Goal: Transaction & Acquisition: Purchase product/service

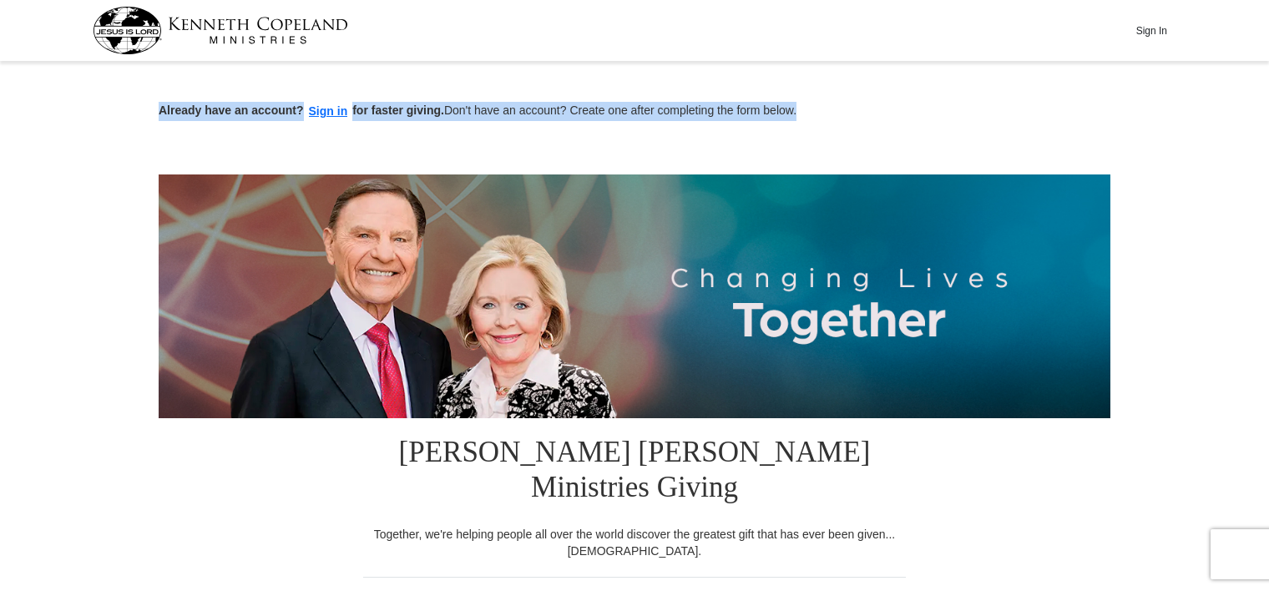
drag, startPoint x: 1265, startPoint y: 37, endPoint x: 1263, endPoint y: 77, distance: 40.1
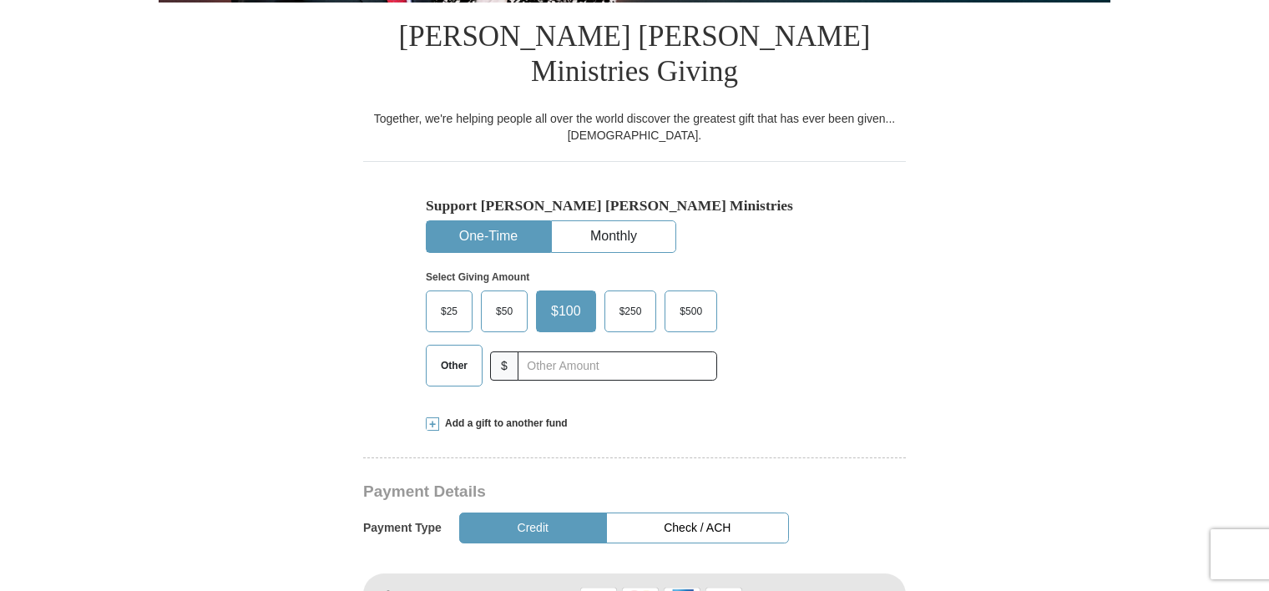
scroll to position [433, 0]
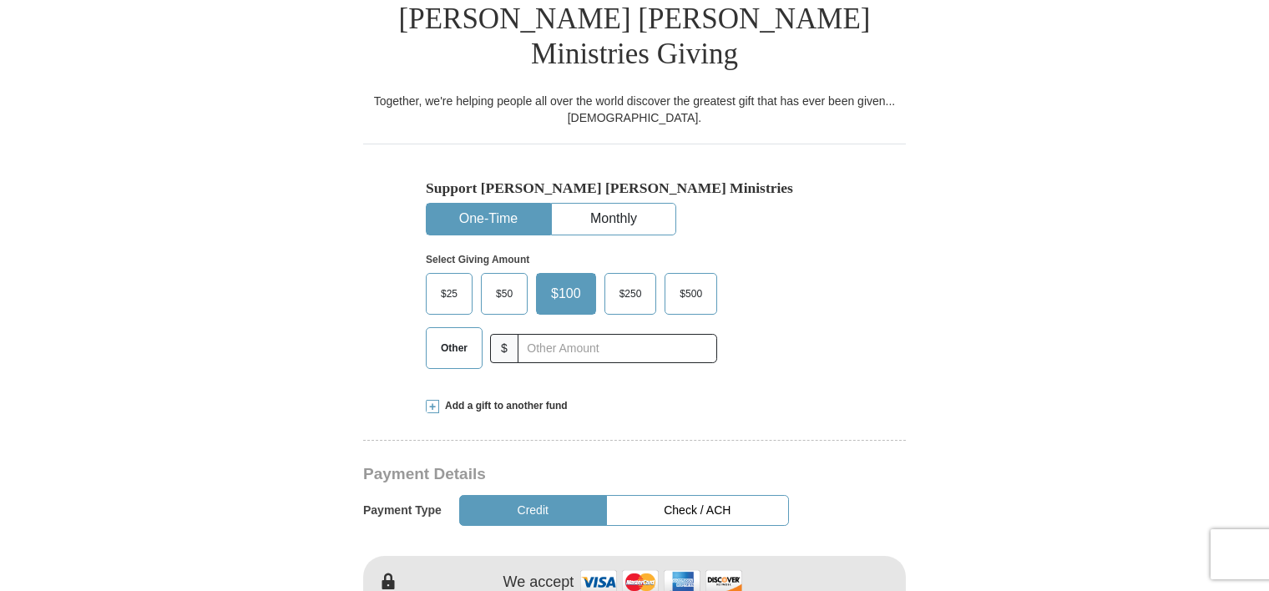
click at [436, 336] on span "Other" at bounding box center [453, 348] width 43 height 25
click at [0, 0] on input "Other" at bounding box center [0, 0] width 0 height 0
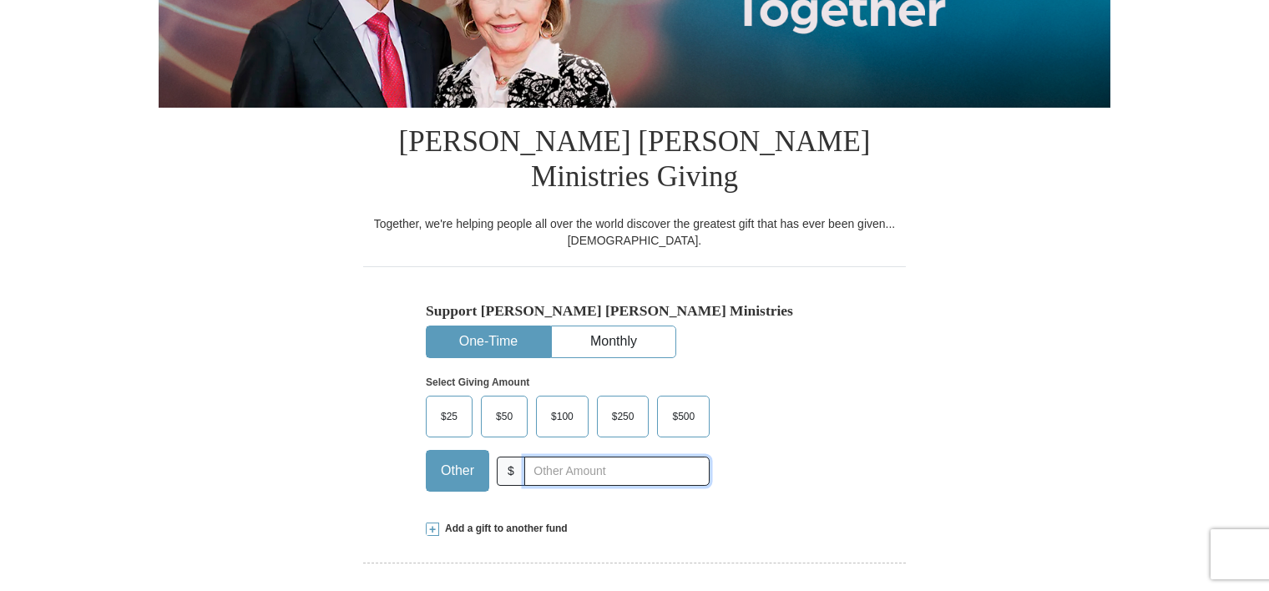
scroll to position [300, 0]
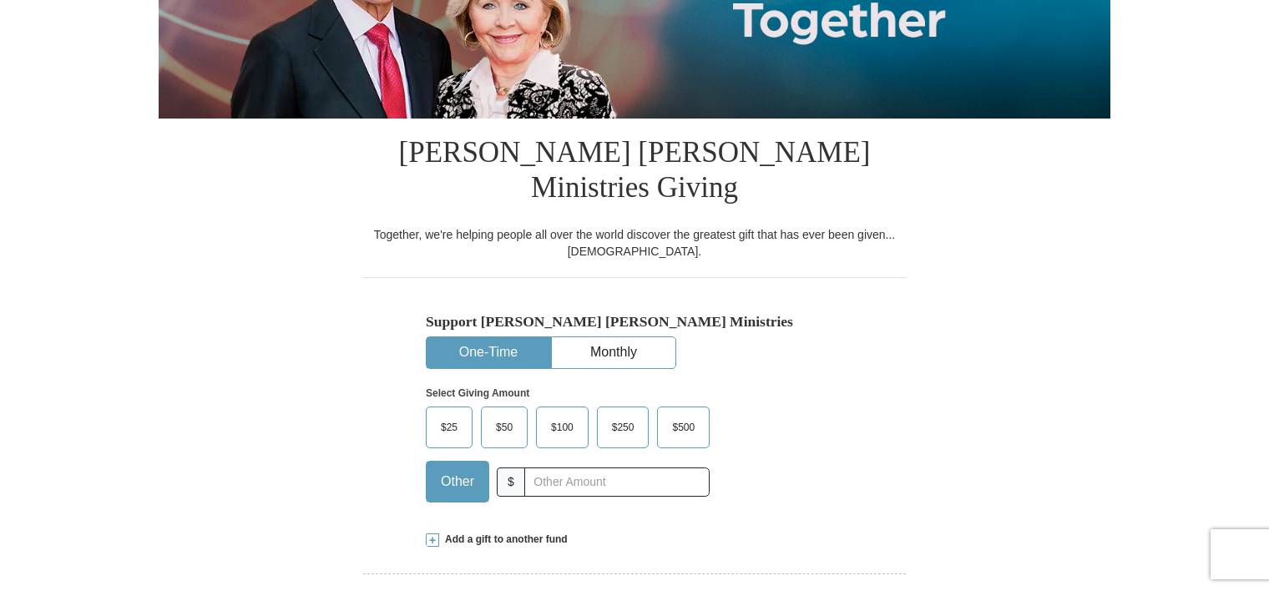
click at [528, 467] on input "text" at bounding box center [616, 481] width 185 height 29
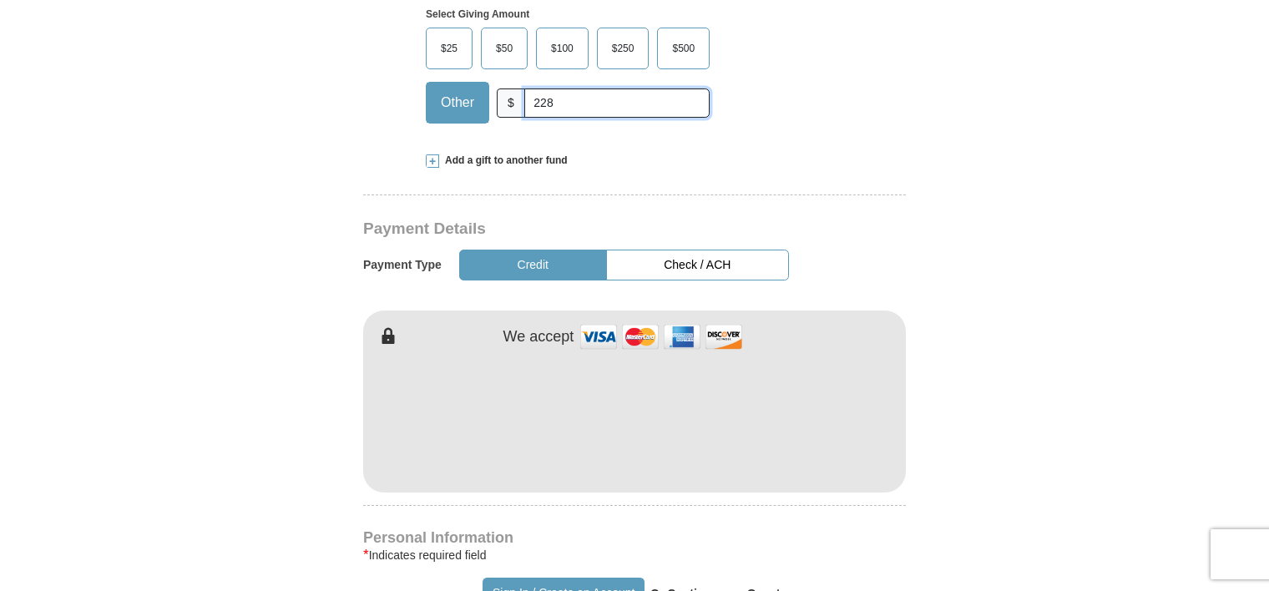
scroll to position [683, 0]
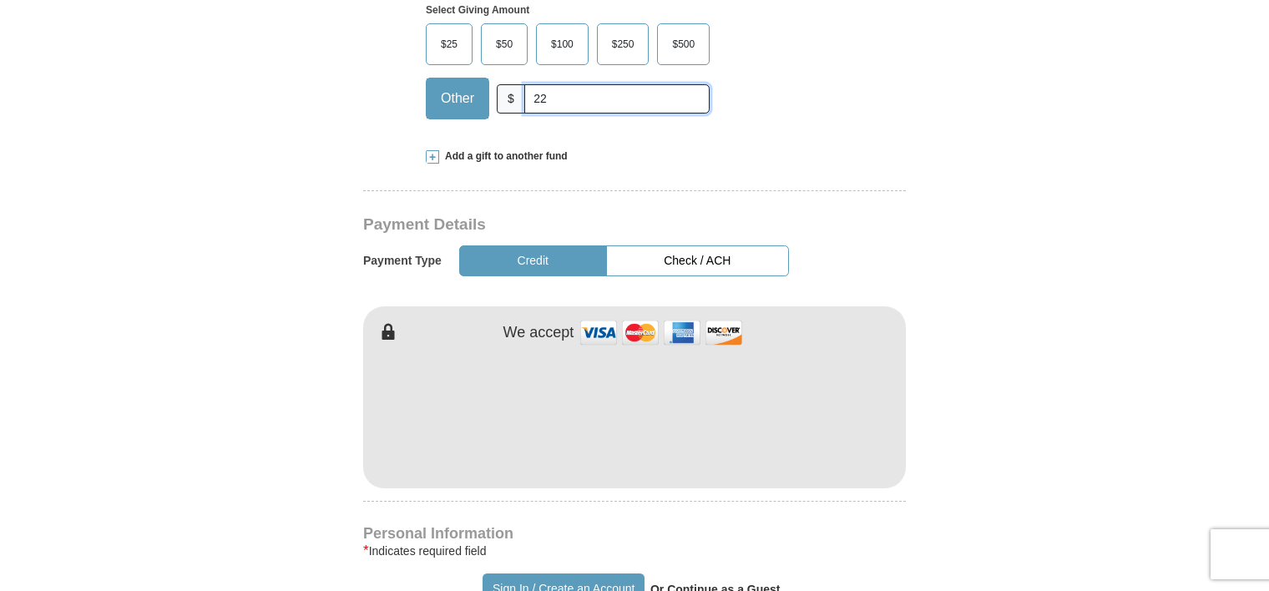
type input "2"
click at [432, 150] on span at bounding box center [432, 156] width 13 height 13
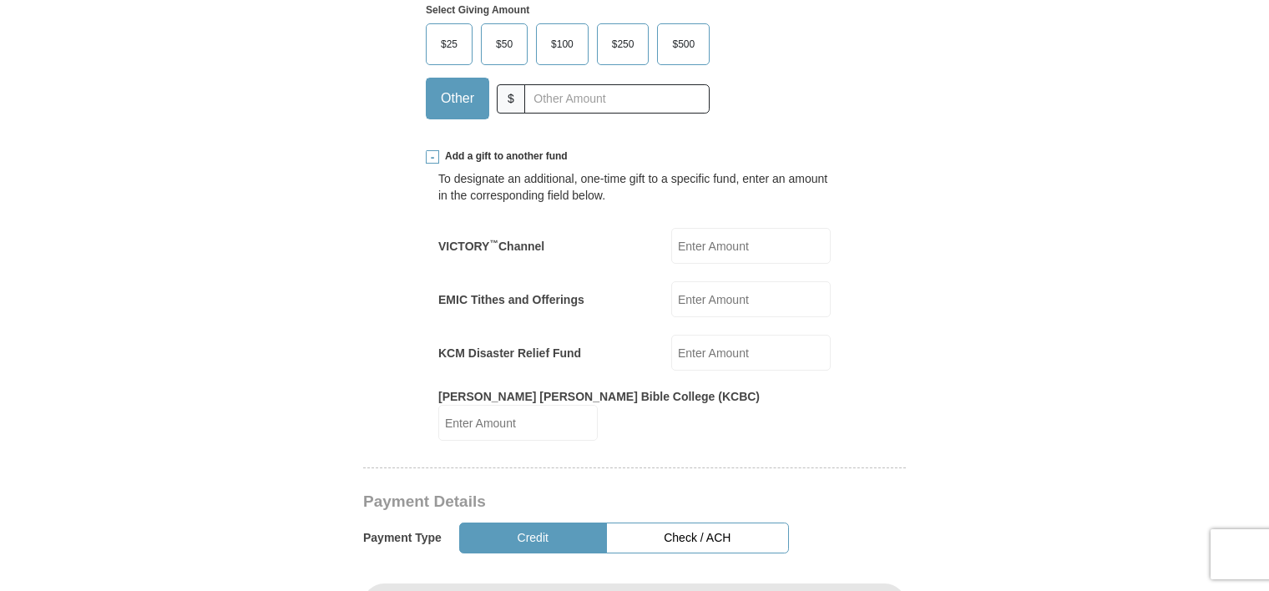
click at [432, 150] on span at bounding box center [432, 156] width 13 height 13
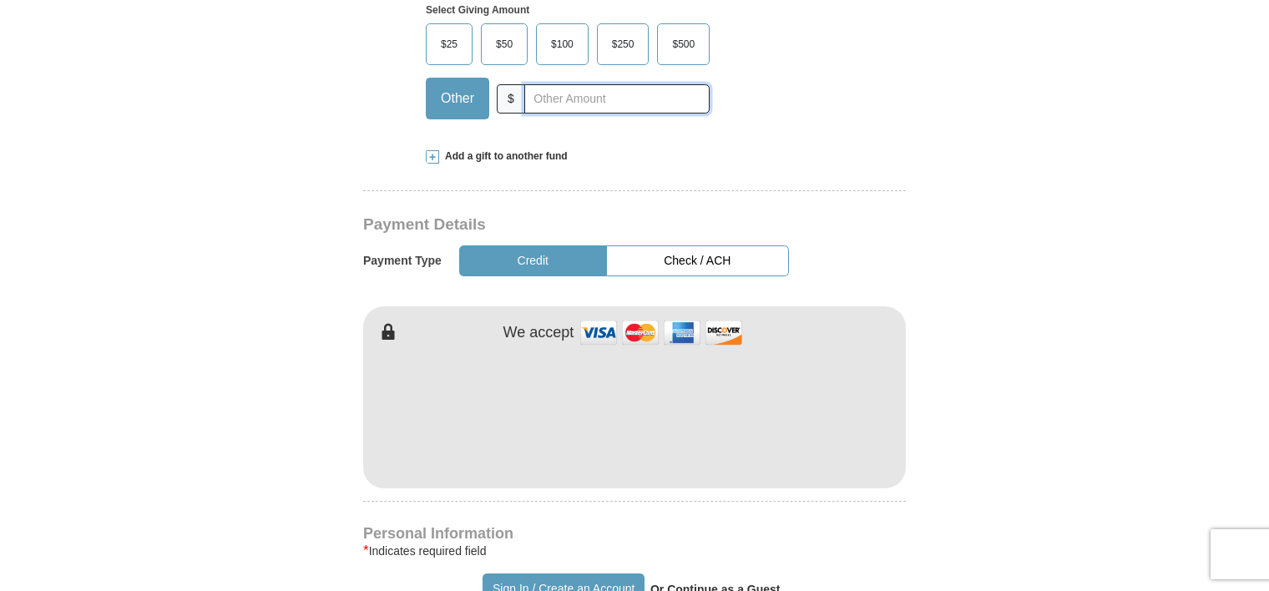
click at [528, 84] on input "text" at bounding box center [616, 98] width 185 height 29
type input "228"
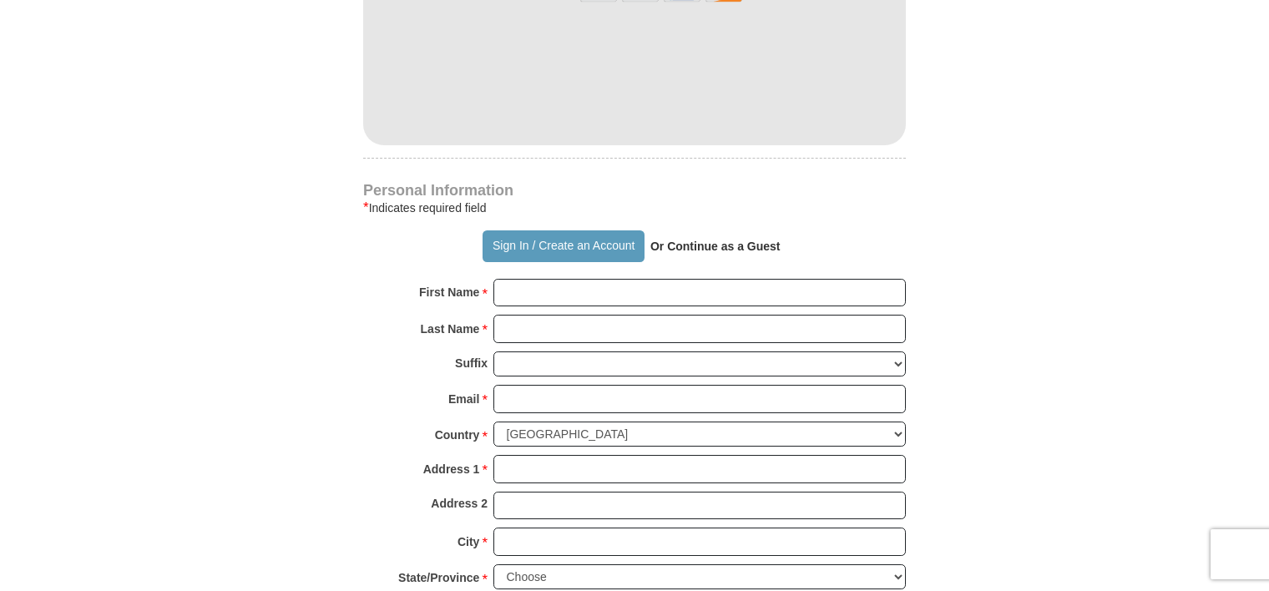
scroll to position [1058, 0]
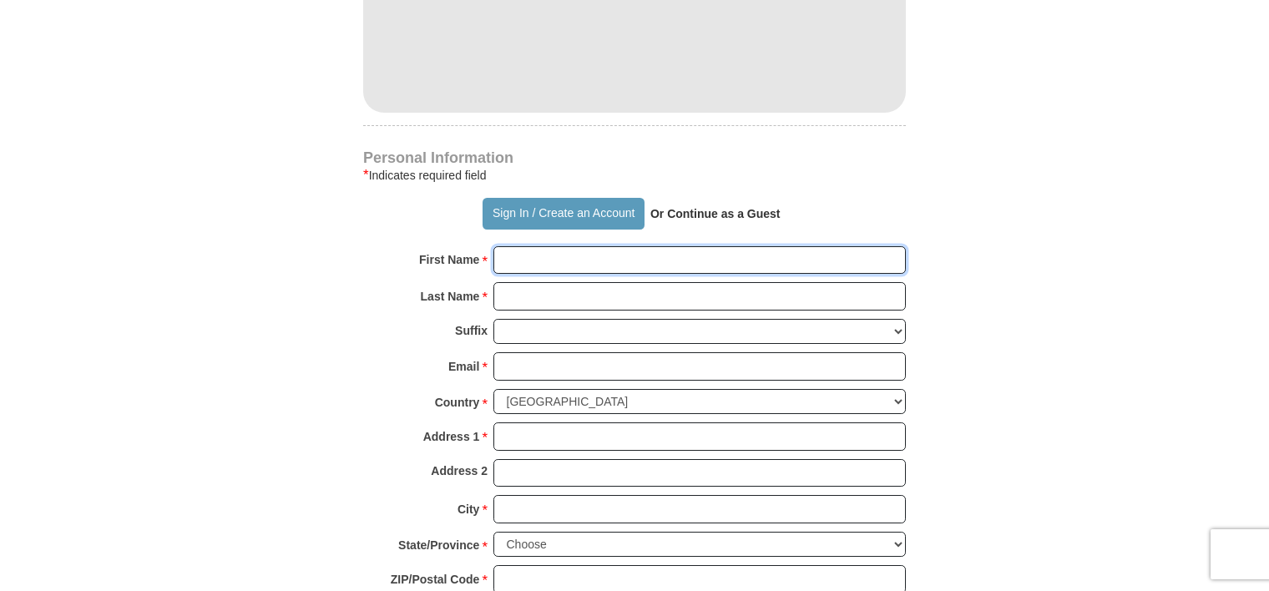
click at [498, 246] on input "First Name *" at bounding box center [699, 260] width 412 height 28
type input "sherry"
type input "212.00"
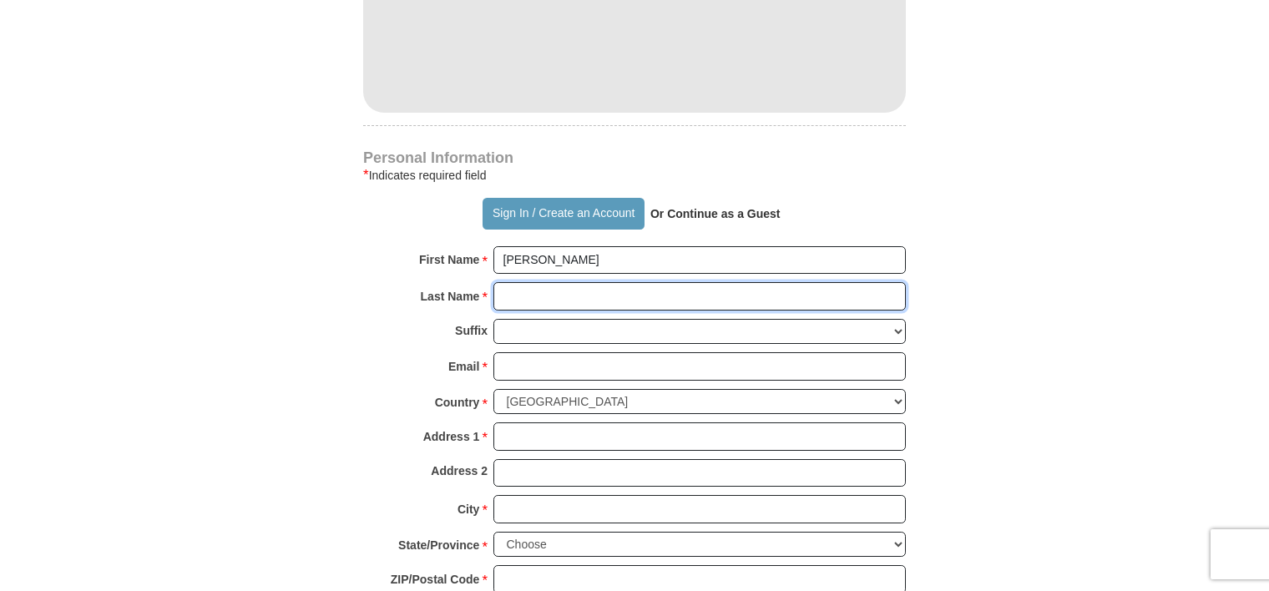
type input "hoffman"
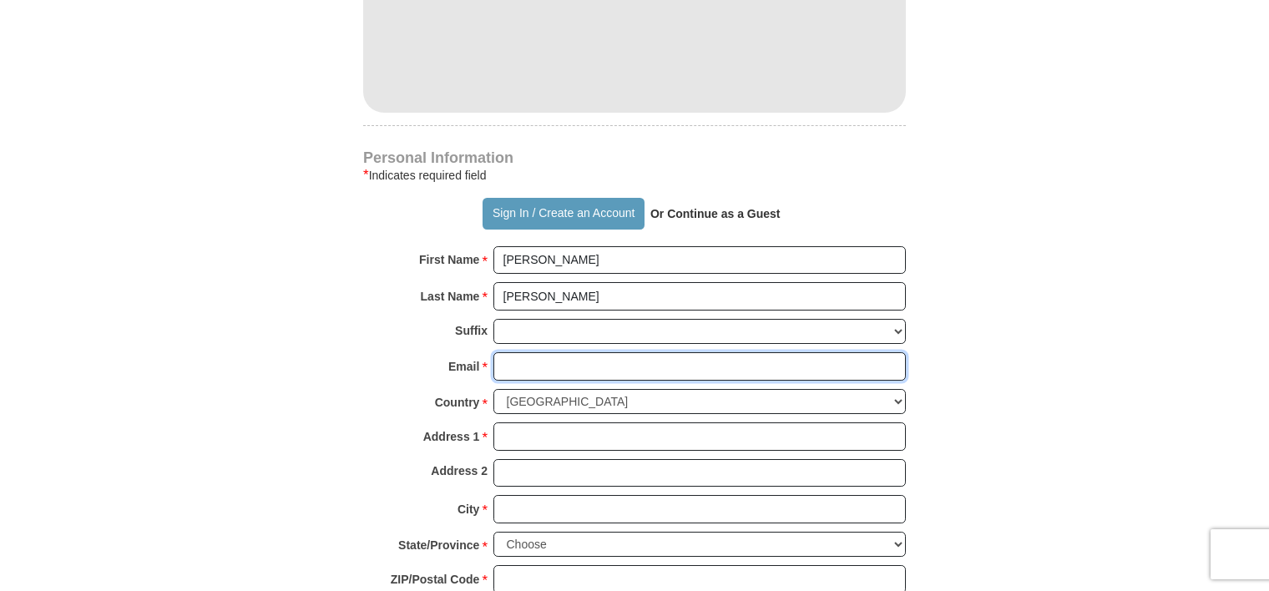
type input "shoffman125@gmail.com"
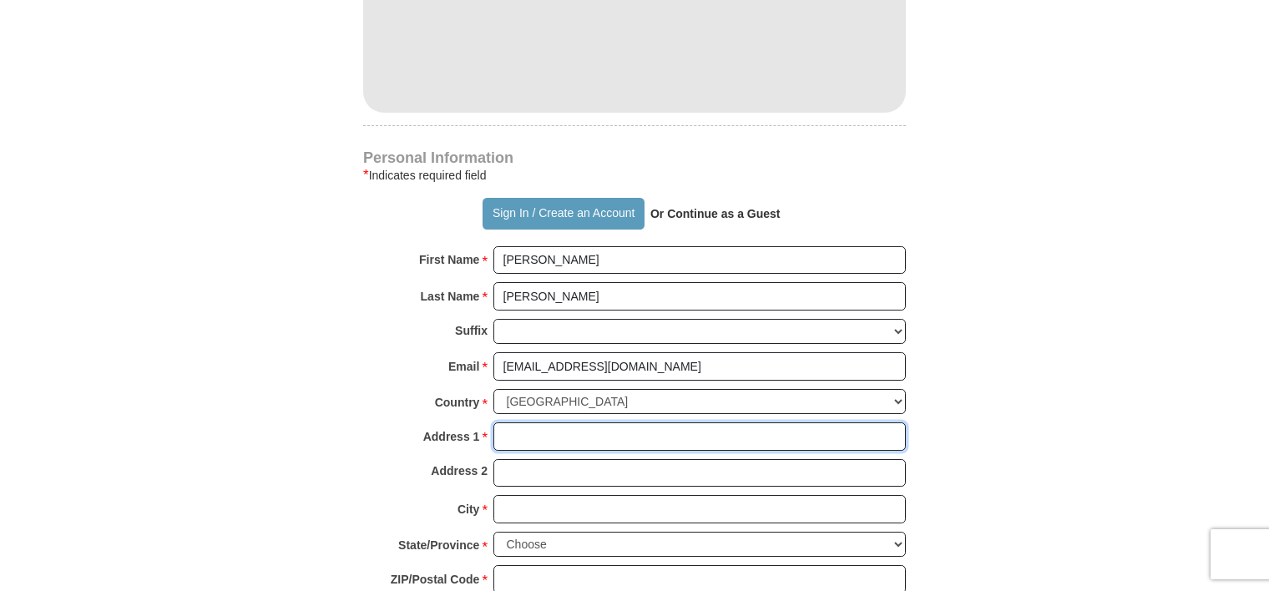
type input "86 old KY 7"
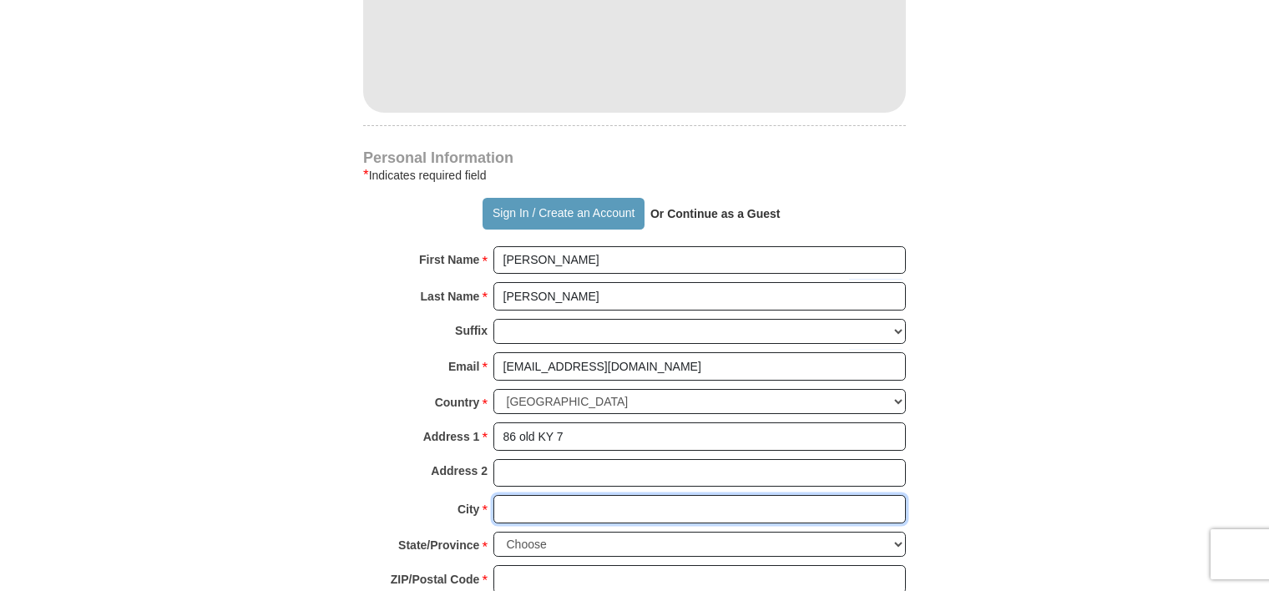
type input "Sandy Hook"
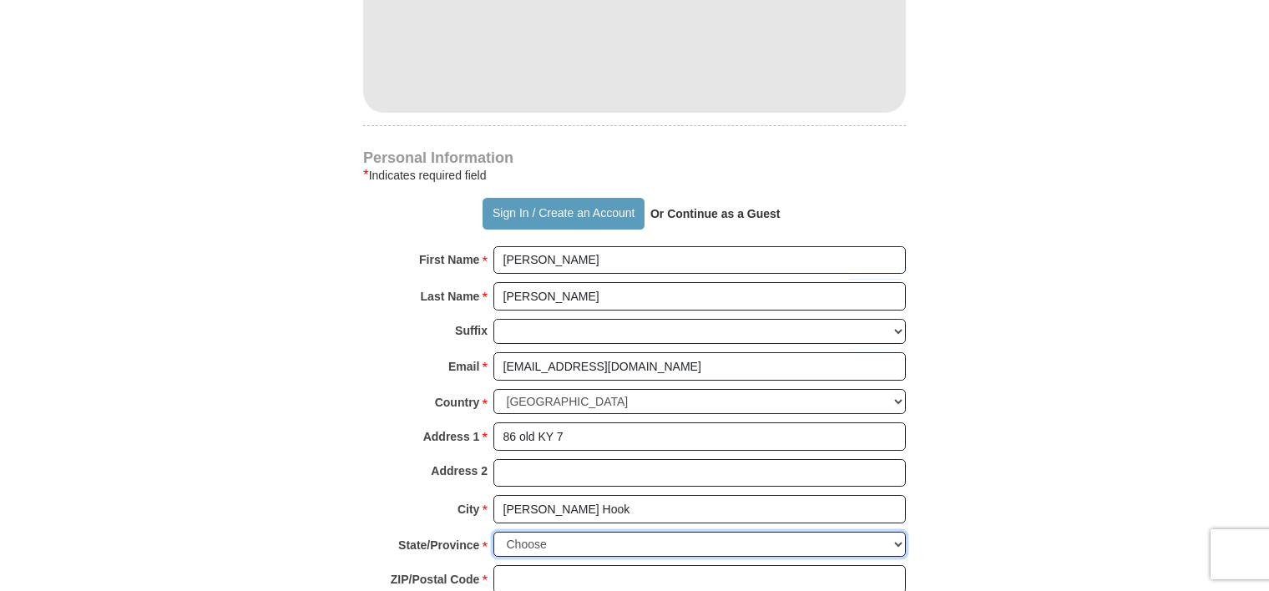
select select "KY"
type input "41171"
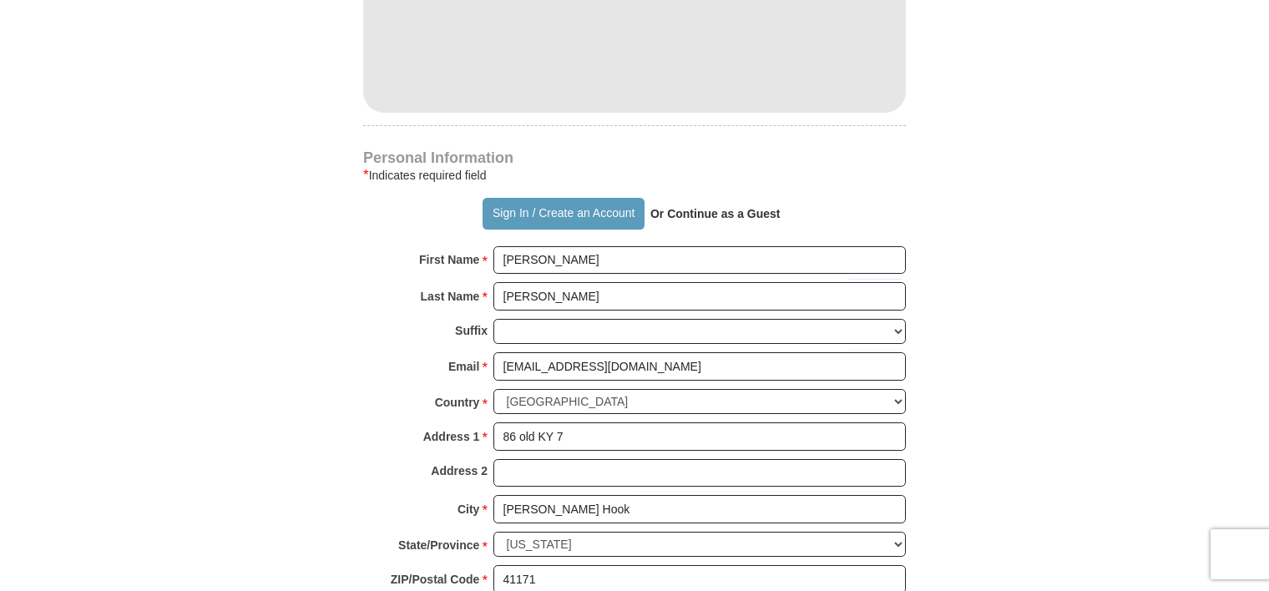
type input "8562972428"
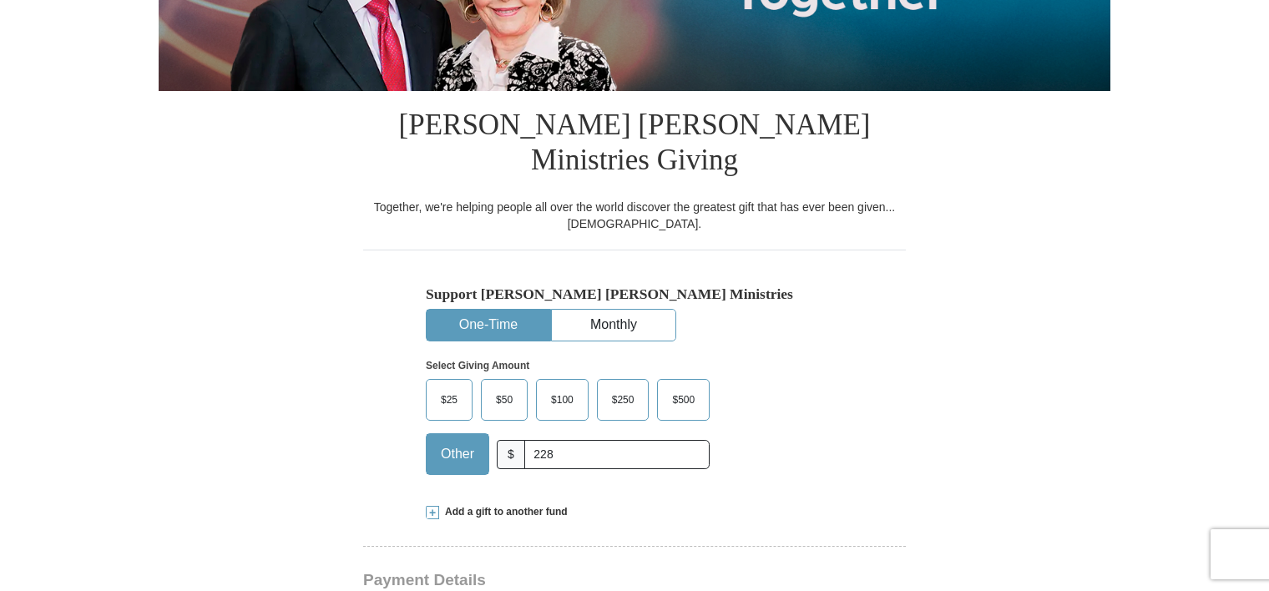
scroll to position [302, 0]
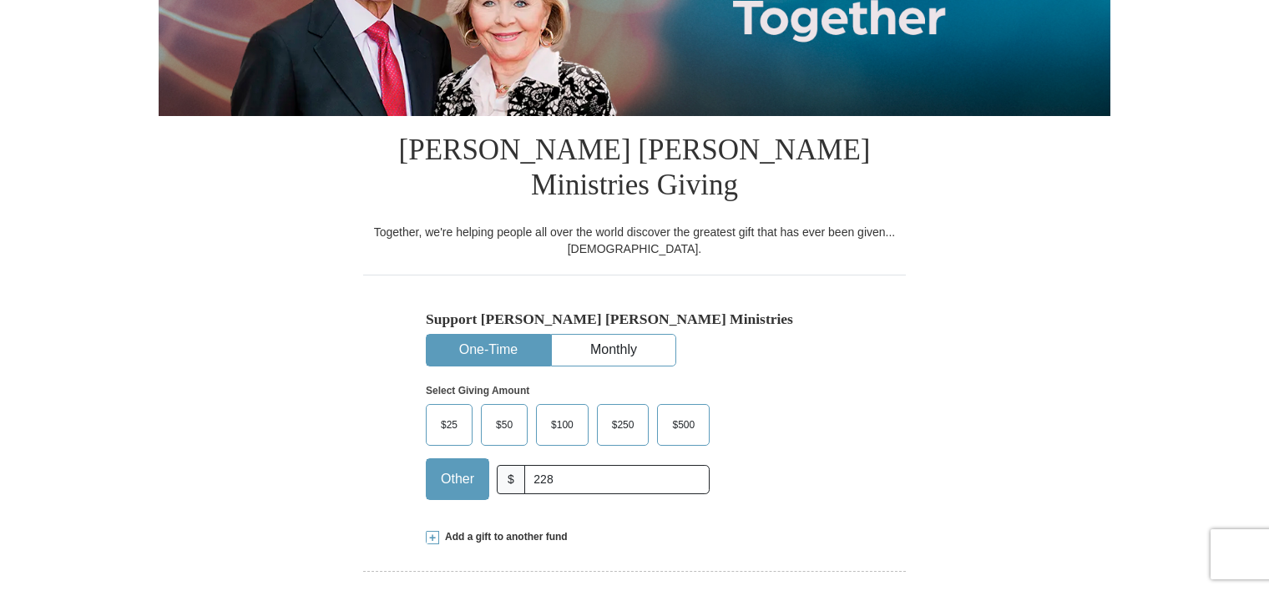
click at [433, 531] on span at bounding box center [432, 537] width 13 height 13
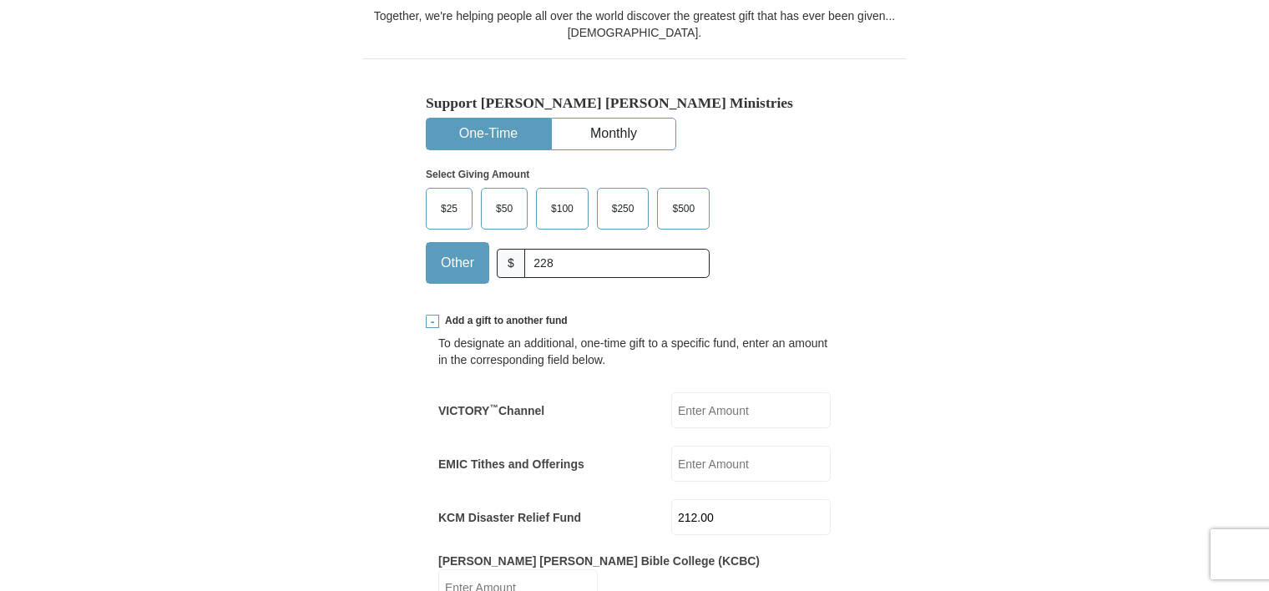
scroll to position [594, 0]
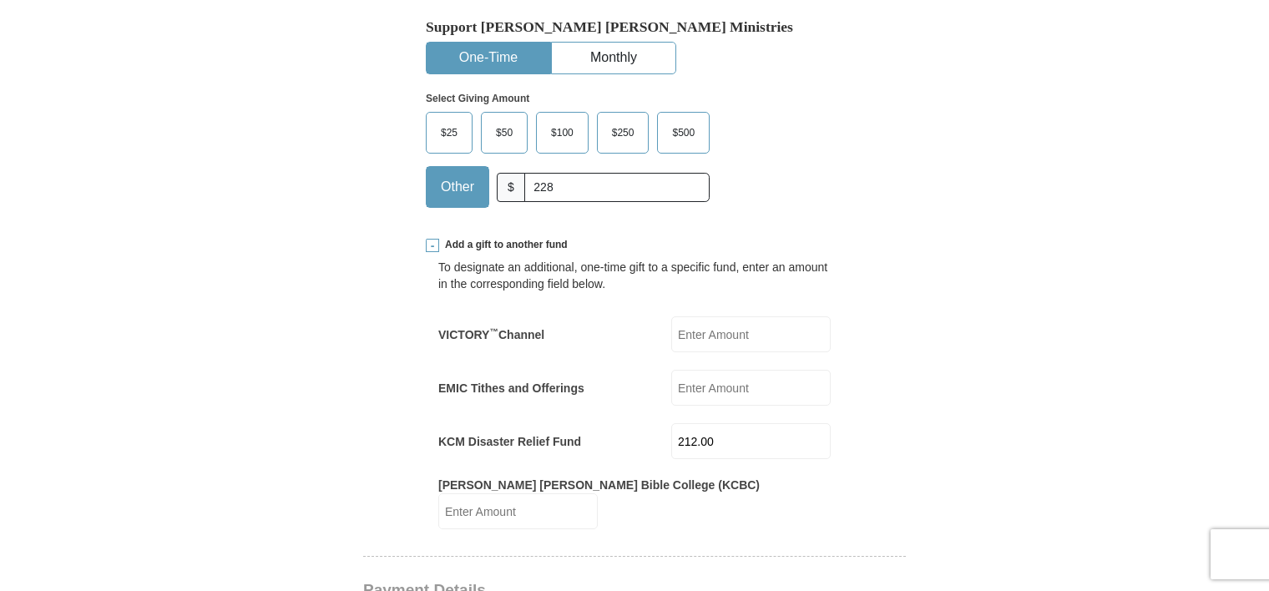
click at [714, 423] on input "212.00" at bounding box center [750, 441] width 159 height 36
type input "2"
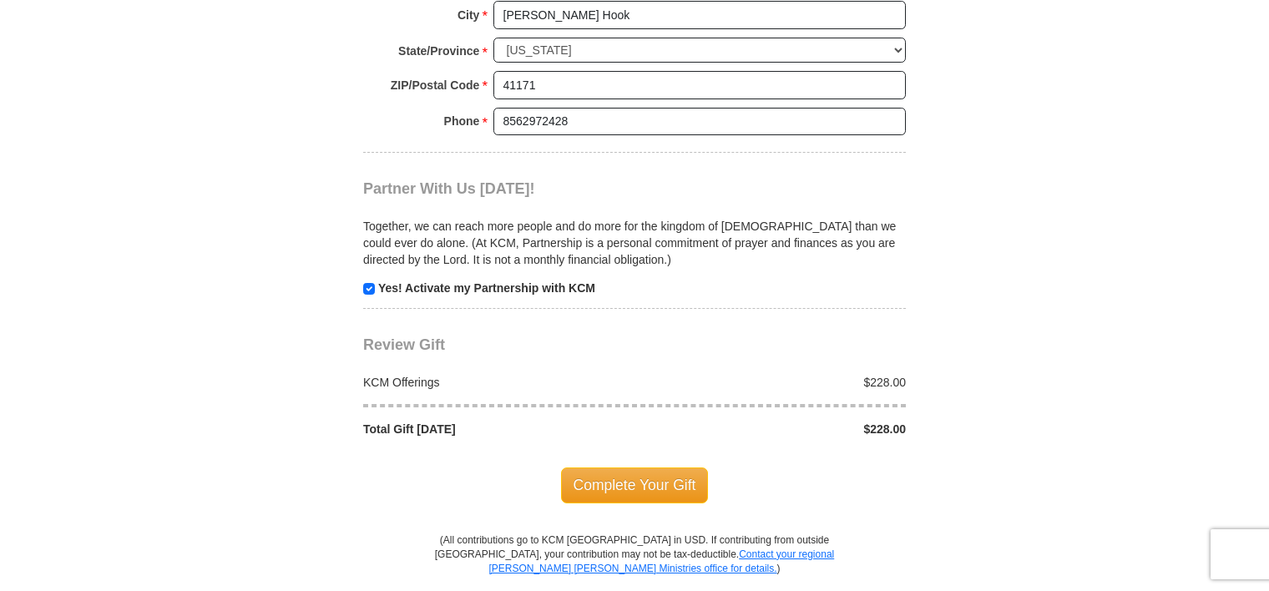
scroll to position [1897, 0]
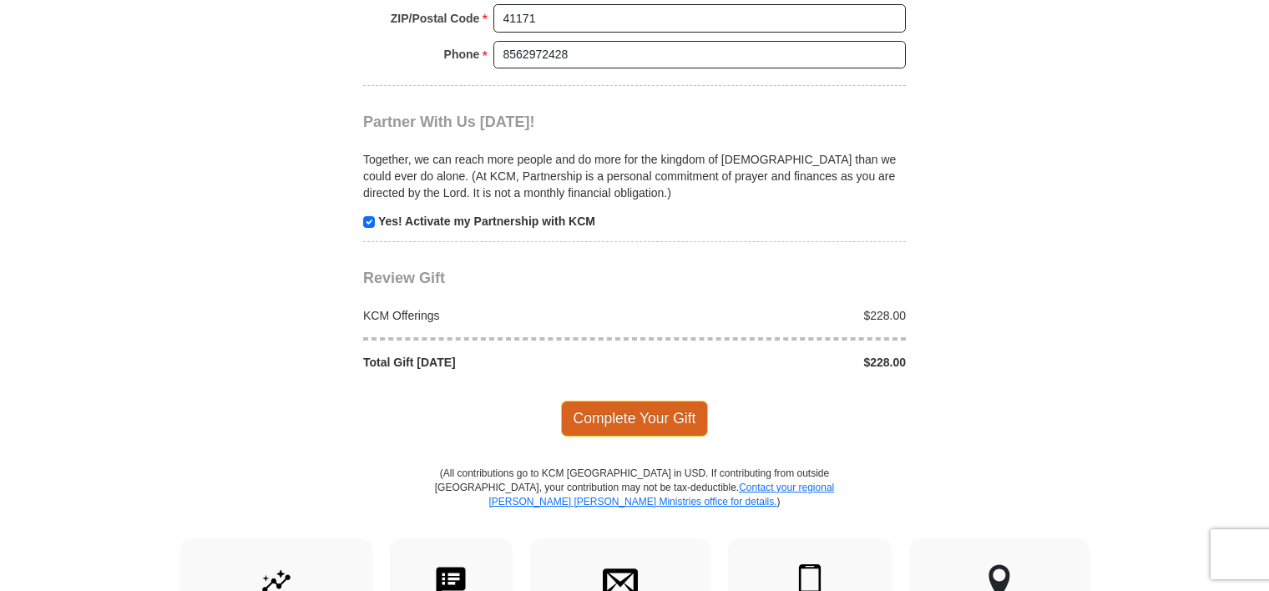
click at [598, 401] on span "Complete Your Gift" at bounding box center [635, 418] width 148 height 35
